Goal: Information Seeking & Learning: Learn about a topic

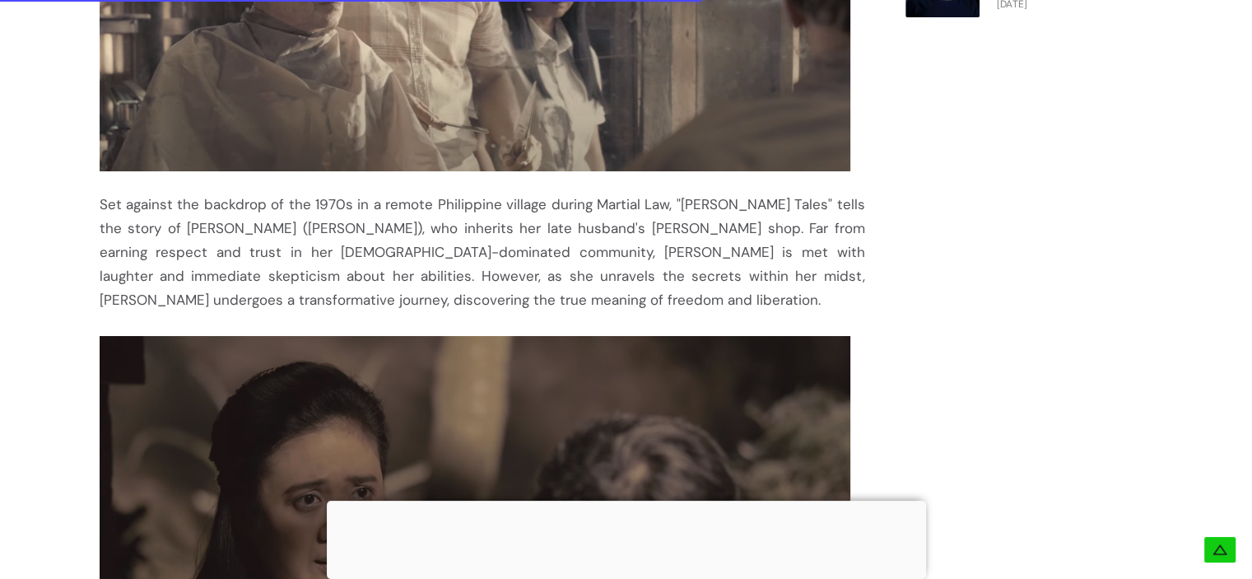
scroll to position [1584, 0]
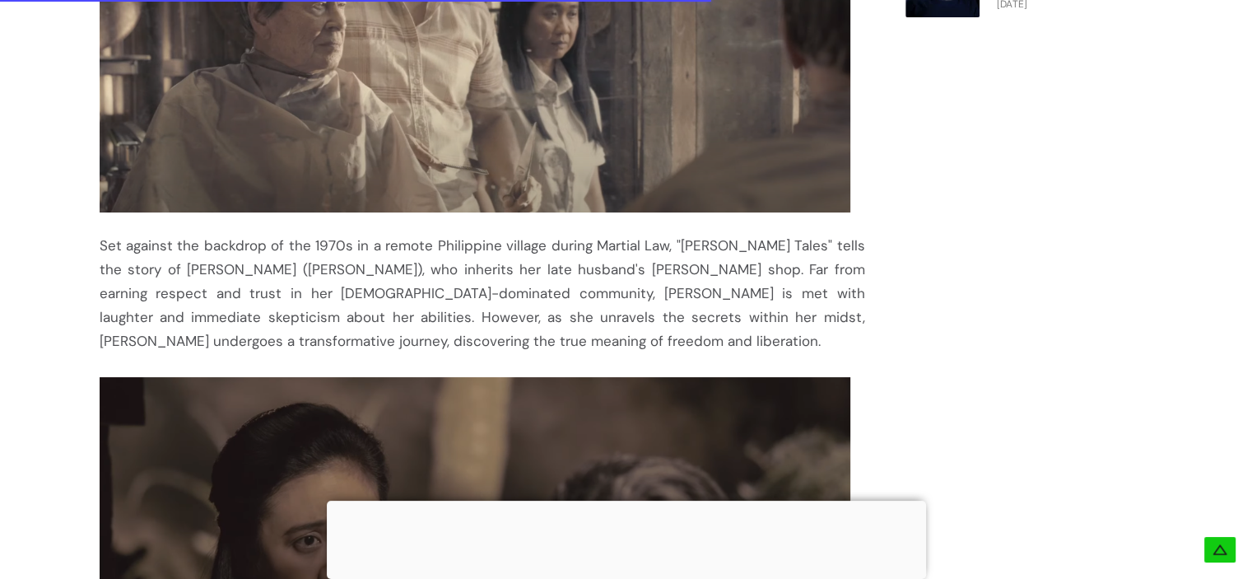
scroll to position [1625, 0]
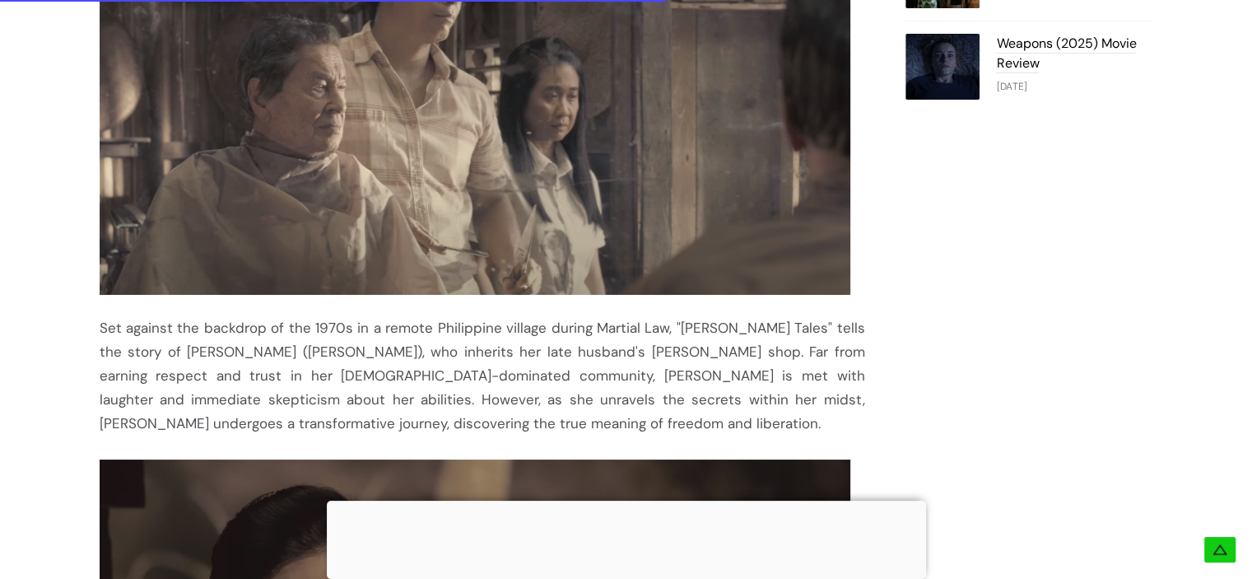
scroll to position [1049, 0]
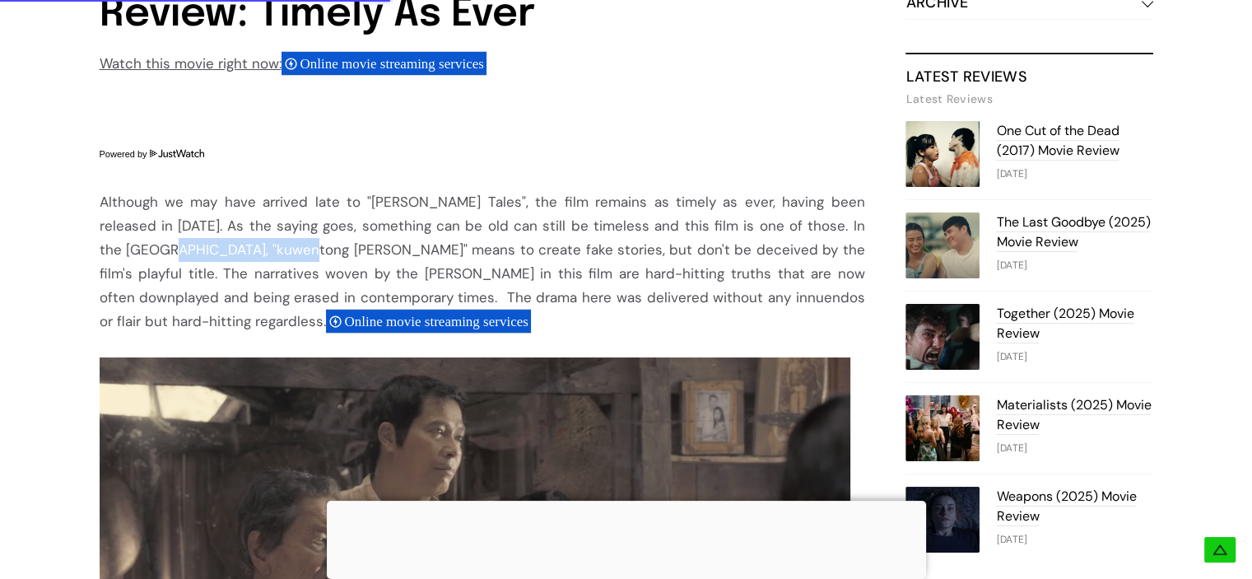
drag, startPoint x: 95, startPoint y: 245, endPoint x: 237, endPoint y: 254, distance: 141.9
copy div ""kuwentong [PERSON_NAME]""
click at [646, 215] on div "Although we may have arrived late to "[PERSON_NAME] Tales", the film remains as…" at bounding box center [483, 261] width 766 height 143
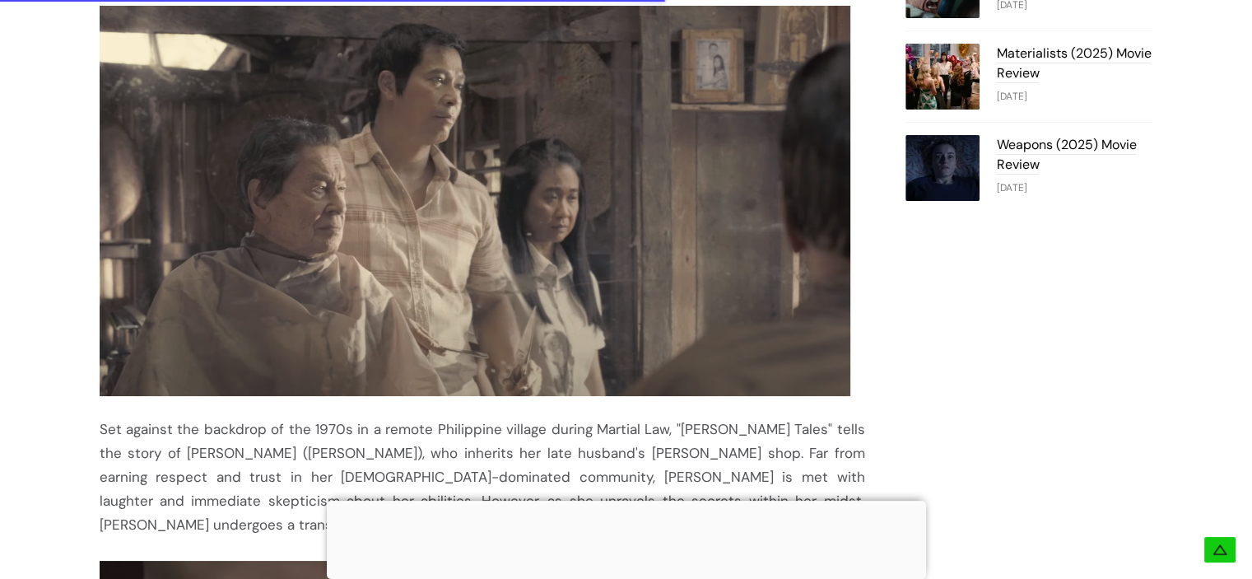
scroll to position [1543, 0]
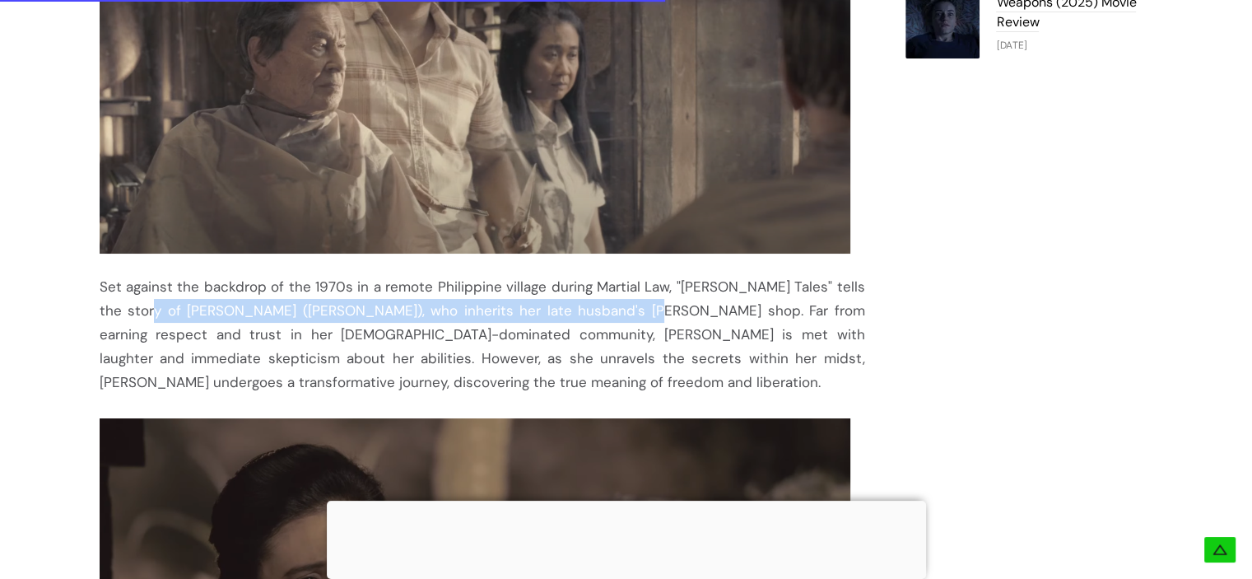
drag, startPoint x: 121, startPoint y: 309, endPoint x: 589, endPoint y: 310, distance: 468.4
click at [589, 310] on div "Set against the backdrop of the 1970s in a remote Philippine village during Mar…" at bounding box center [483, 141] width 766 height 508
copy div "[PERSON_NAME] ([PERSON_NAME]), who inherits her late husband's [PERSON_NAME] sh…"
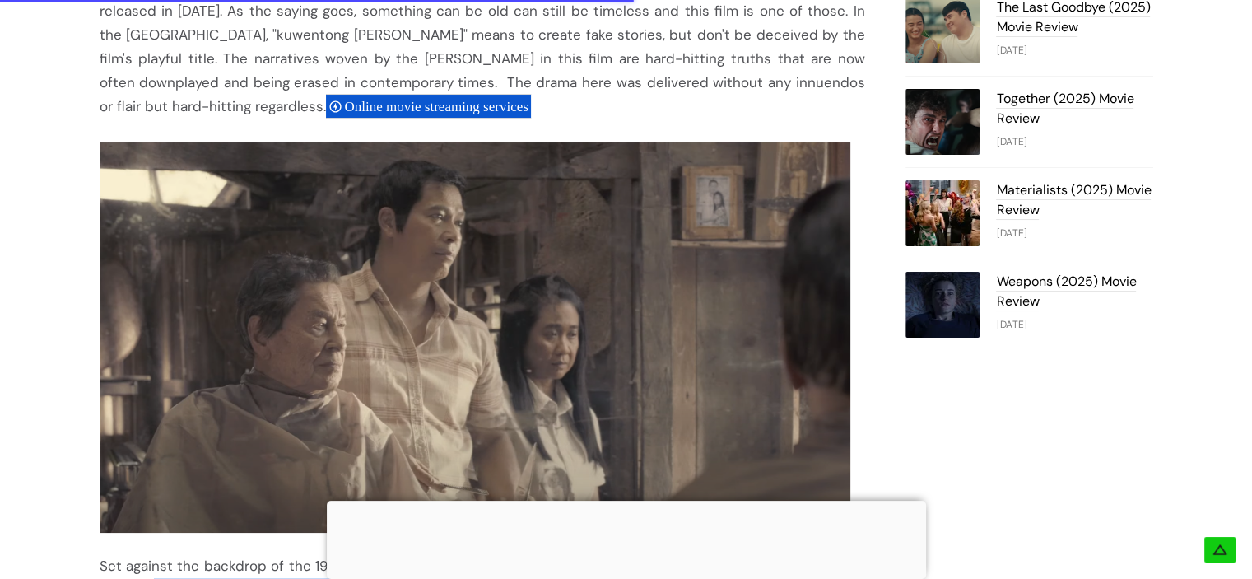
scroll to position [1049, 0]
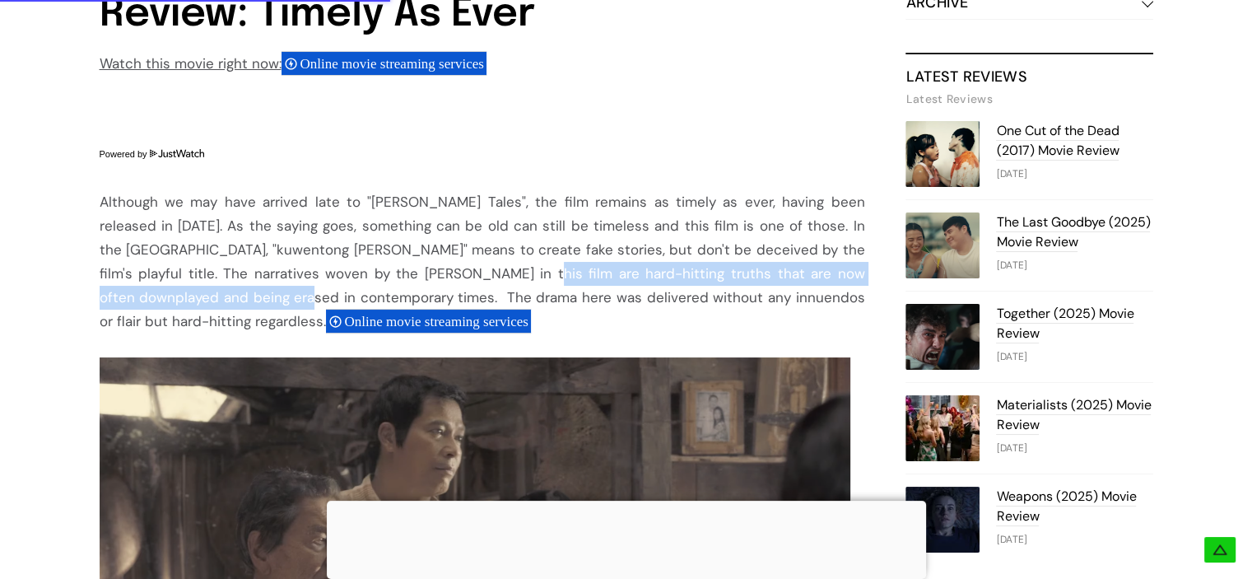
drag, startPoint x: 448, startPoint y: 275, endPoint x: 223, endPoint y: 294, distance: 225.5
click at [239, 299] on div "Although we may have arrived late to "[PERSON_NAME] Tales", the film remains as…" at bounding box center [483, 261] width 766 height 143
copy div "truths that are now often downplayed and being erased in contemporary times."
